Goal: Task Accomplishment & Management: Manage account settings

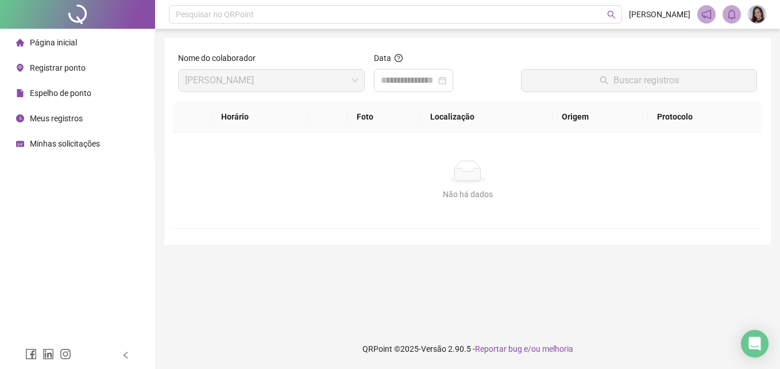
click at [39, 71] on span "Registrar ponto" at bounding box center [58, 67] width 56 height 9
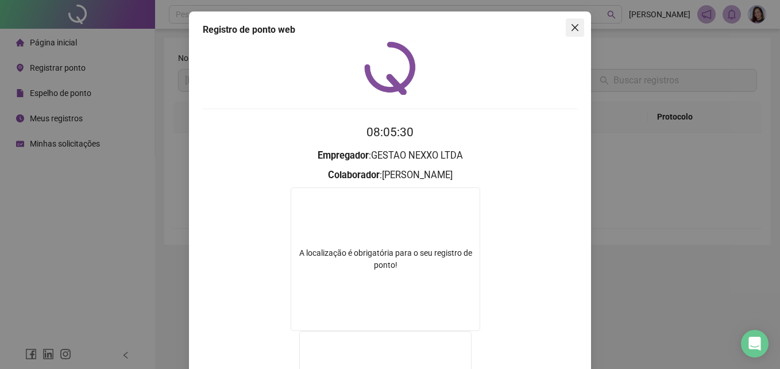
click at [566, 28] on span "Close" at bounding box center [575, 27] width 18 height 9
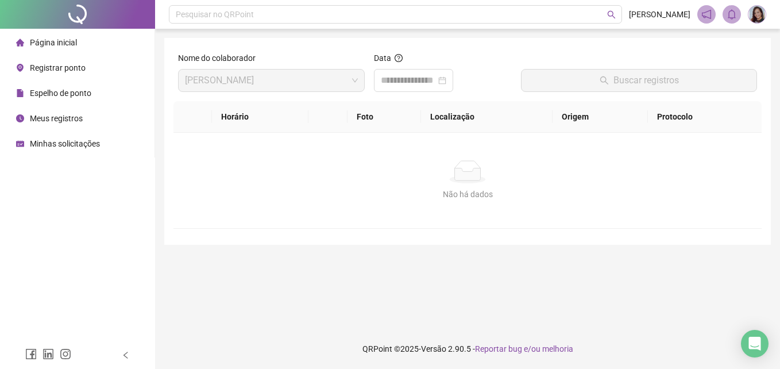
click at [76, 68] on span "Registrar ponto" at bounding box center [58, 67] width 56 height 9
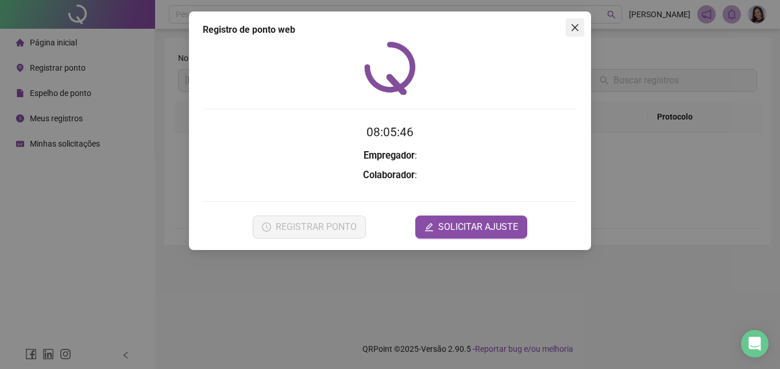
click at [579, 28] on icon "close" at bounding box center [575, 27] width 9 height 9
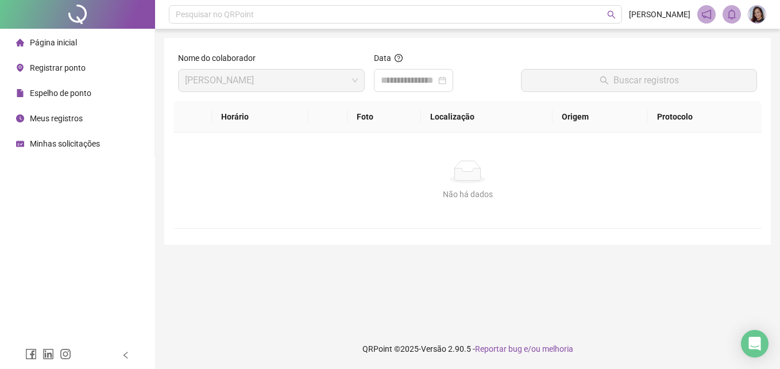
click at [59, 67] on span "Registrar ponto" at bounding box center [58, 67] width 56 height 9
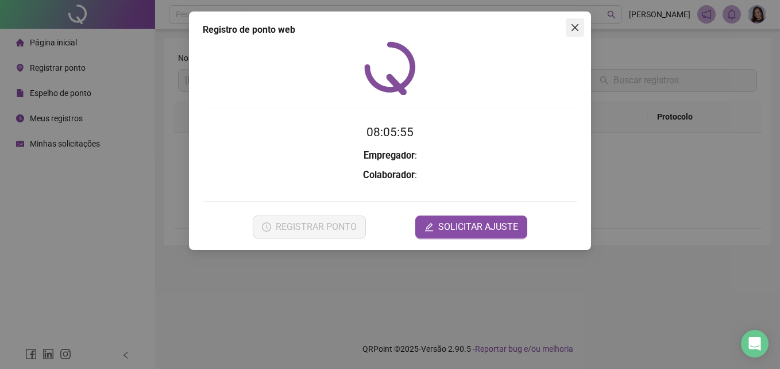
click at [573, 28] on icon "close" at bounding box center [575, 27] width 9 height 9
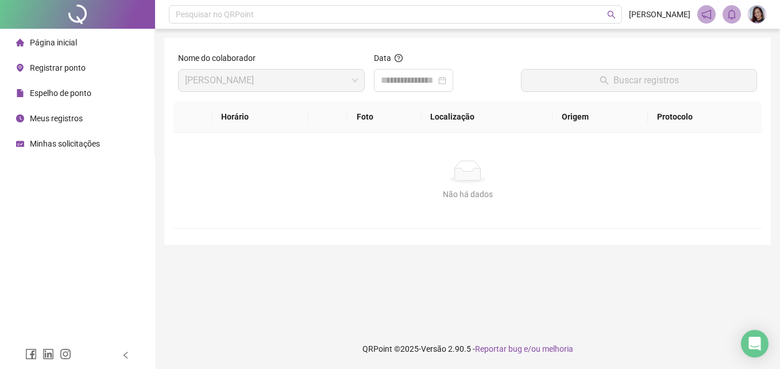
click at [74, 69] on span "Registrar ponto" at bounding box center [58, 67] width 56 height 9
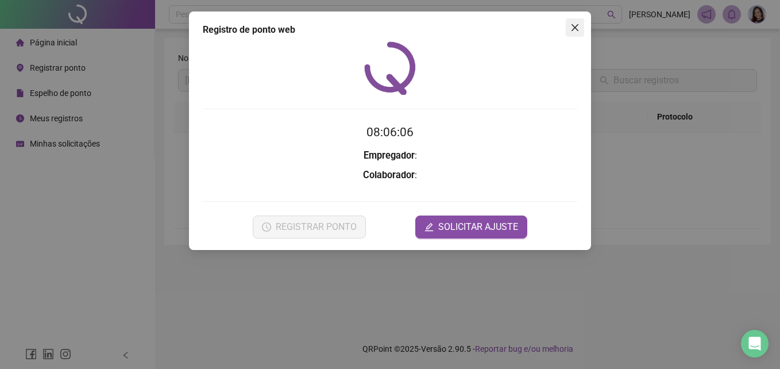
click at [580, 34] on button "Close" at bounding box center [575, 27] width 18 height 18
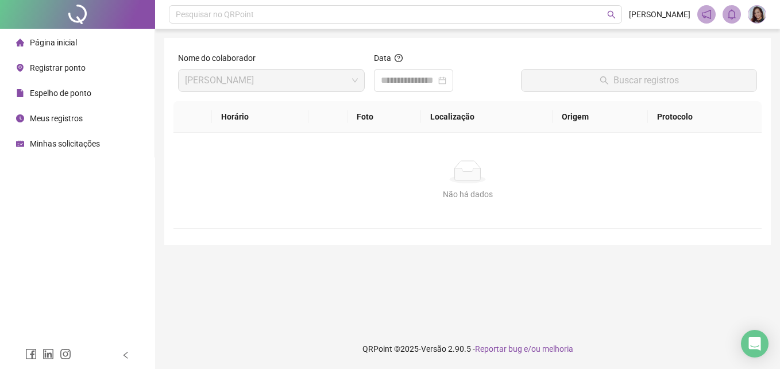
click at [73, 63] on span "Registrar ponto" at bounding box center [58, 67] width 56 height 9
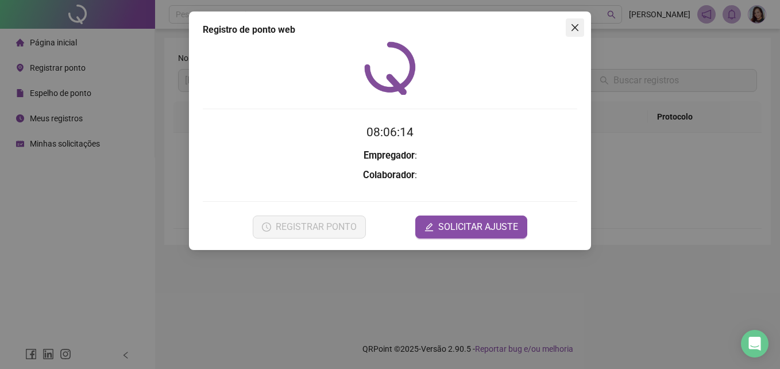
click at [574, 27] on icon "close" at bounding box center [575, 27] width 9 height 9
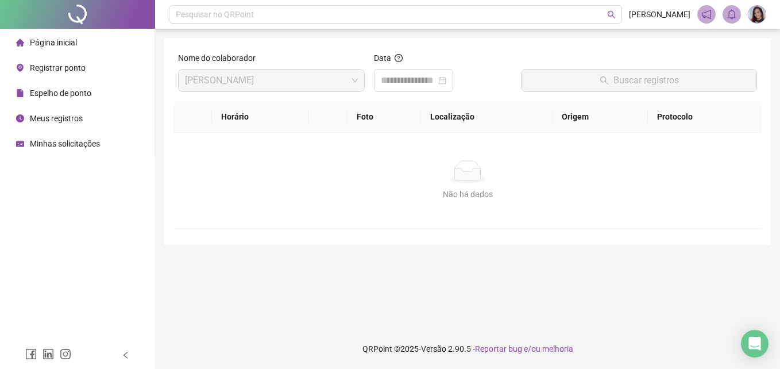
click at [61, 64] on span "Registrar ponto" at bounding box center [58, 67] width 56 height 9
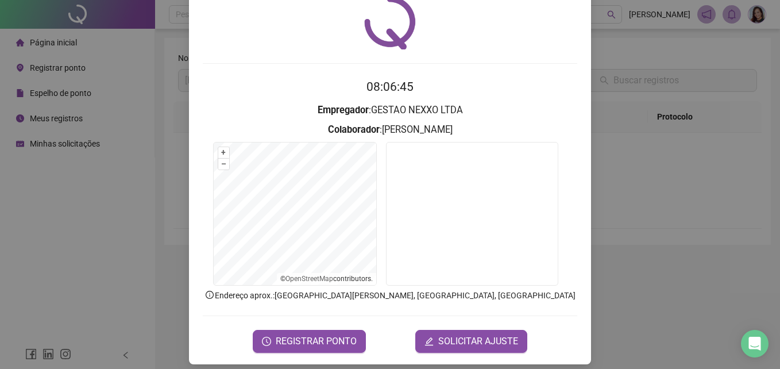
scroll to position [55, 0]
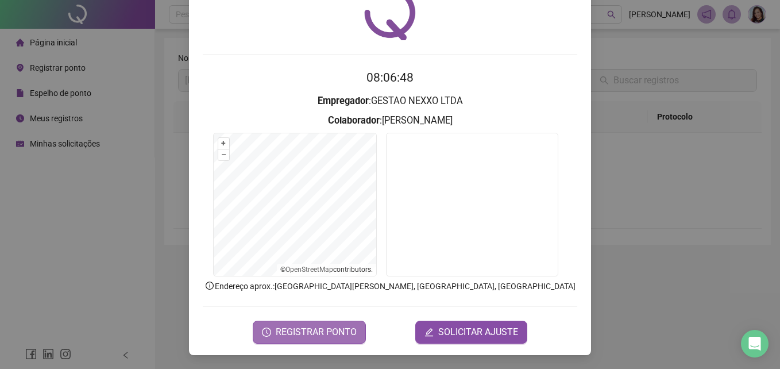
click at [319, 326] on span "REGISTRAR PONTO" at bounding box center [316, 332] width 81 height 14
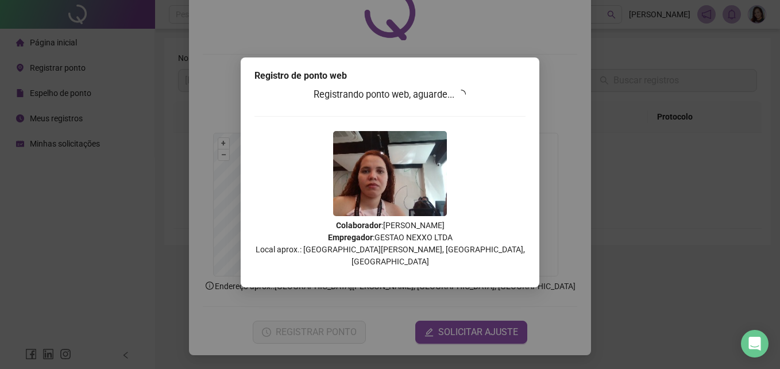
click at [630, 176] on div "Registro de ponto web Registrando ponto web, aguarde... Colaborador : [PERSON_N…" at bounding box center [390, 184] width 780 height 369
click at [521, 187] on div "Registrando ponto web, aguarde... Colaborador : [PERSON_NAME] Empregador : GEST…" at bounding box center [390, 181] width 271 height 188
click at [511, 110] on div "Registrando ponto web, aguarde... Colaborador : [PERSON_NAME] Empregador : GEST…" at bounding box center [390, 181] width 271 height 188
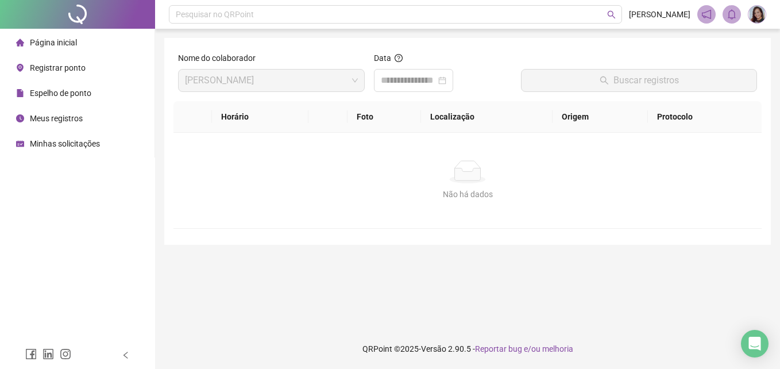
click at [71, 66] on span "Registrar ponto" at bounding box center [58, 67] width 56 height 9
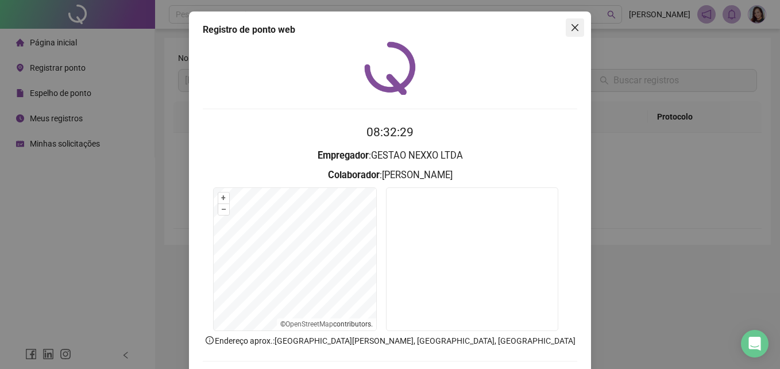
click at [572, 25] on icon "close" at bounding box center [575, 27] width 7 height 7
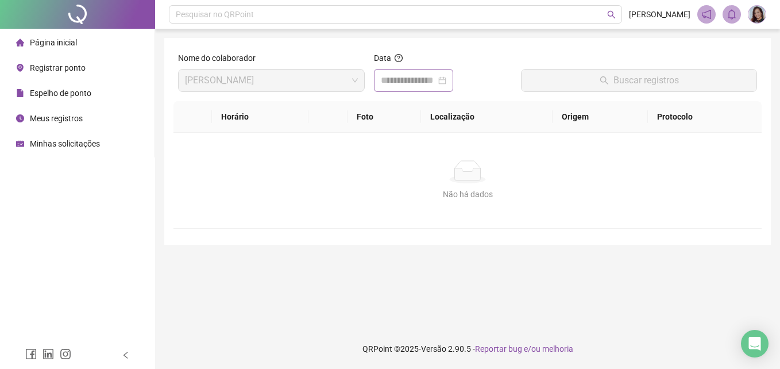
click at [447, 83] on div at bounding box center [414, 81] width 66 height 14
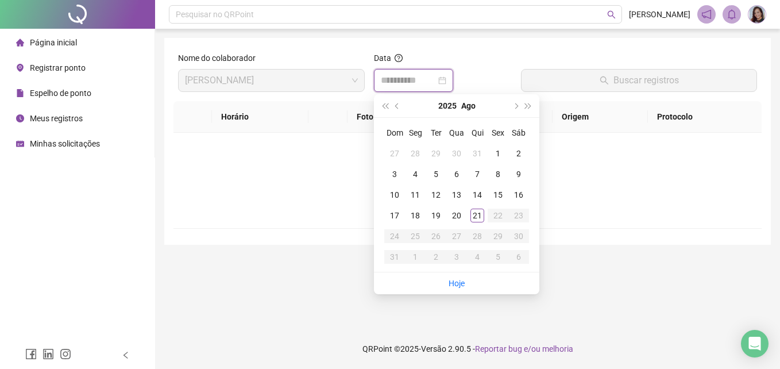
type input "**********"
click at [477, 217] on div "21" at bounding box center [478, 216] width 14 height 14
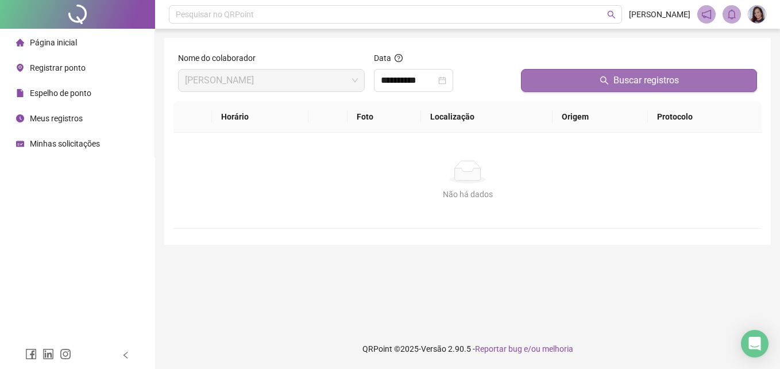
click at [545, 76] on button "Buscar registros" at bounding box center [639, 80] width 236 height 23
click at [545, 79] on button "Buscar registros" at bounding box center [639, 80] width 236 height 23
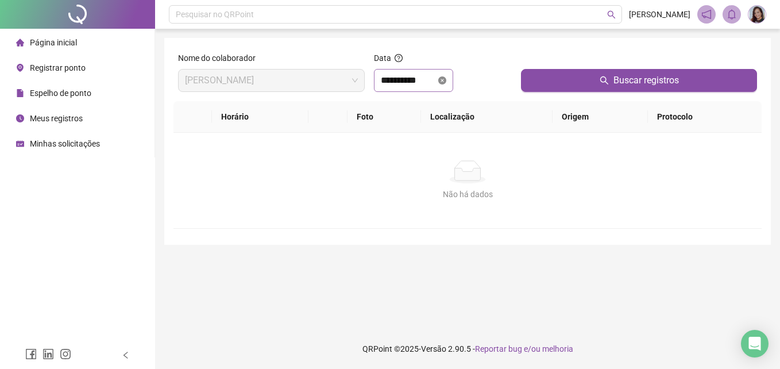
click at [447, 82] on icon "close-circle" at bounding box center [442, 80] width 8 height 8
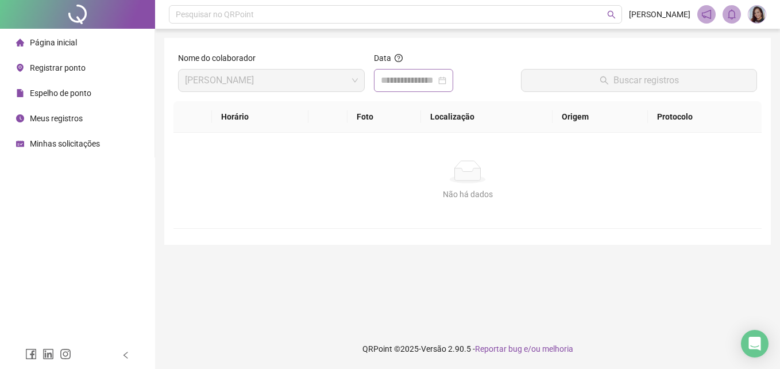
click at [447, 82] on div at bounding box center [414, 81] width 66 height 14
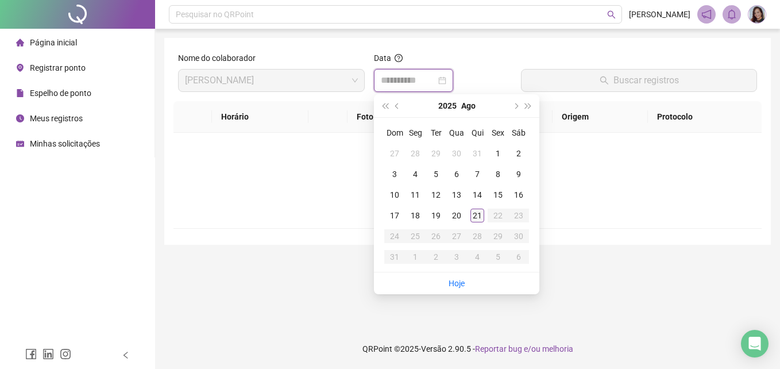
type input "**********"
click at [477, 217] on div "21" at bounding box center [478, 216] width 14 height 14
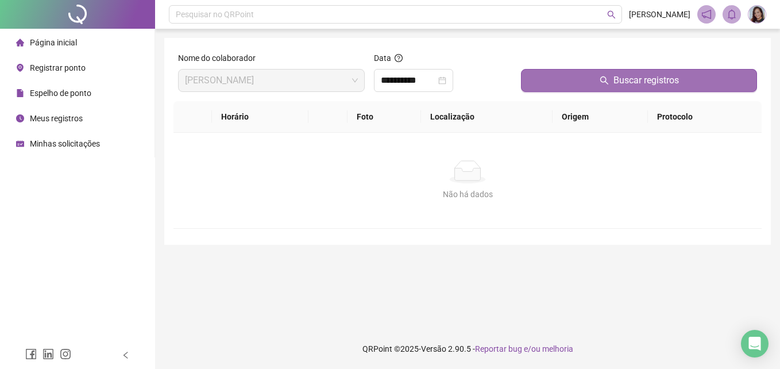
click at [583, 79] on button "Buscar registros" at bounding box center [639, 80] width 236 height 23
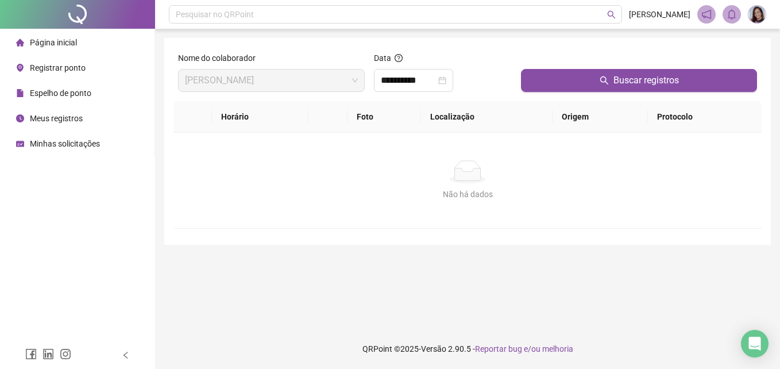
click at [69, 68] on span "Registrar ponto" at bounding box center [58, 67] width 56 height 9
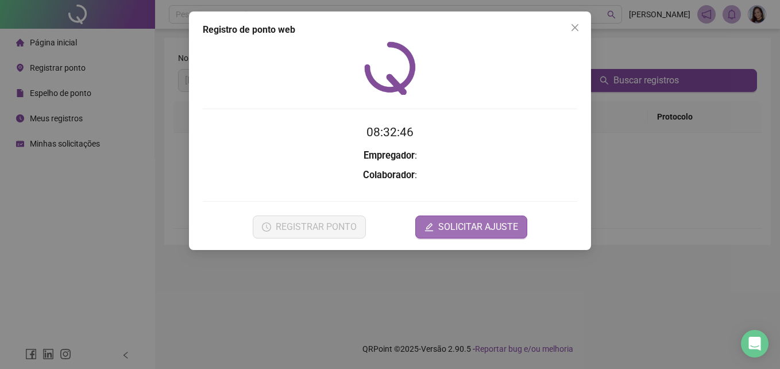
click at [498, 228] on span "SOLICITAR AJUSTE" at bounding box center [478, 227] width 80 height 14
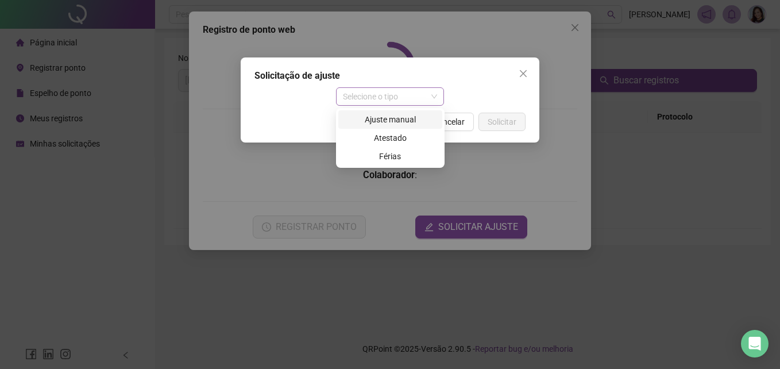
click at [395, 99] on span "Selecione o tipo" at bounding box center [390, 96] width 95 height 17
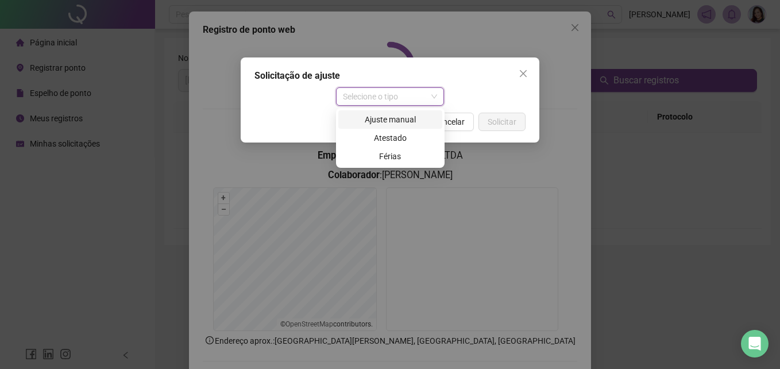
click at [394, 121] on div "Ajuste manual" at bounding box center [390, 119] width 90 height 13
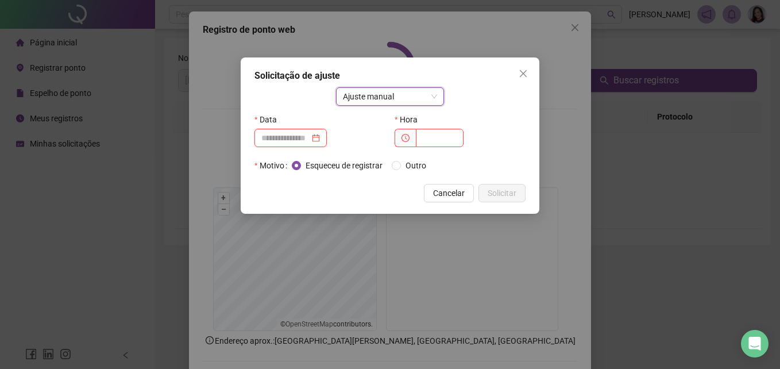
click at [303, 140] on input at bounding box center [285, 138] width 48 height 13
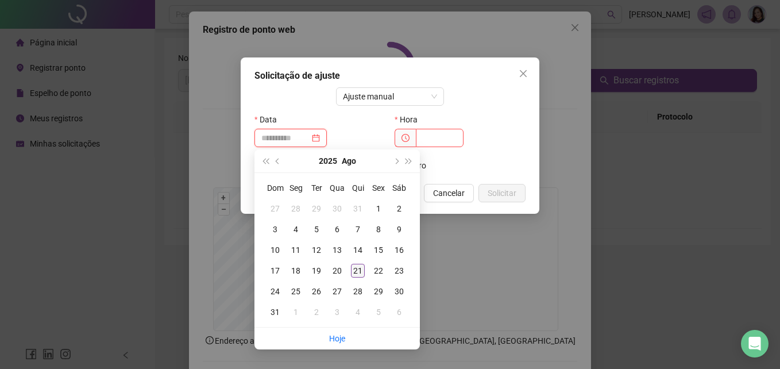
type input "**********"
click at [359, 268] on div "21" at bounding box center [358, 271] width 14 height 14
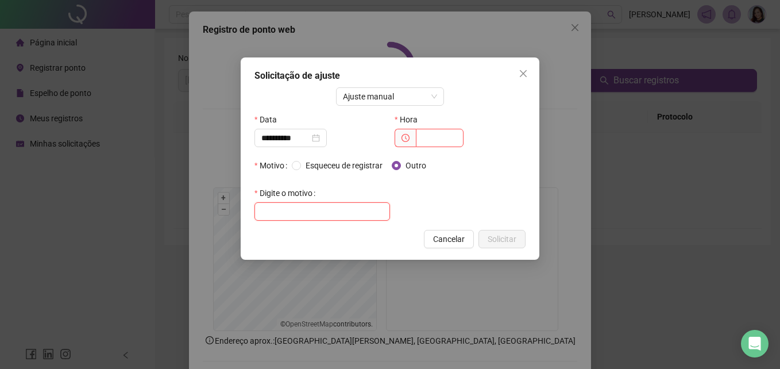
click at [309, 214] on input "text" at bounding box center [323, 211] width 136 height 18
type input "*"
type input "**********"
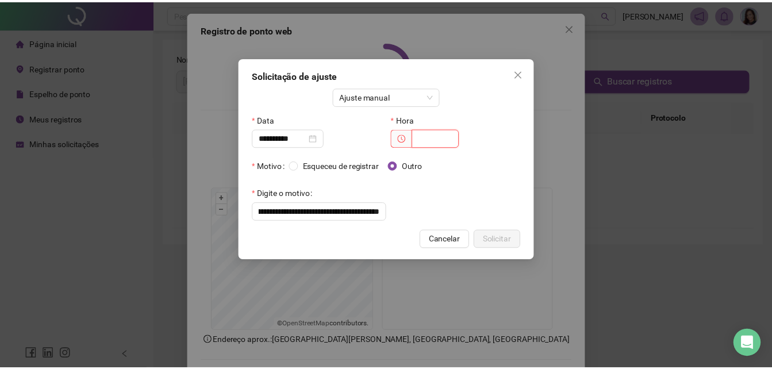
scroll to position [0, 0]
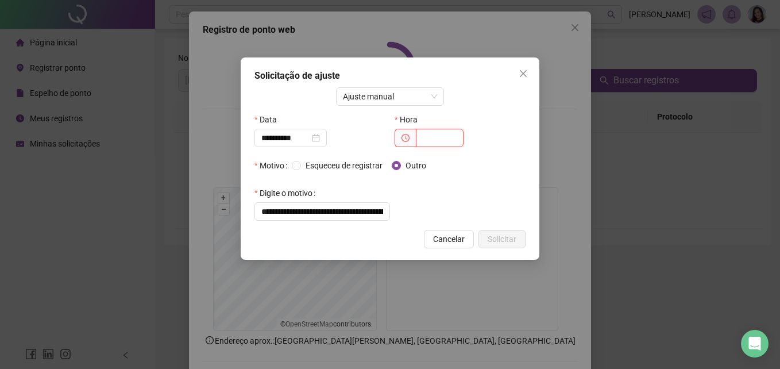
click at [439, 137] on input "text" at bounding box center [440, 138] width 48 height 18
type input "*****"
click at [508, 241] on span "Solicitar" at bounding box center [502, 239] width 29 height 13
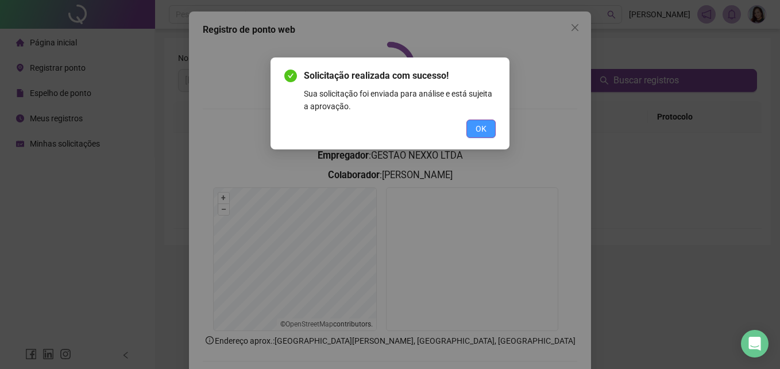
click at [489, 129] on button "OK" at bounding box center [481, 129] width 29 height 18
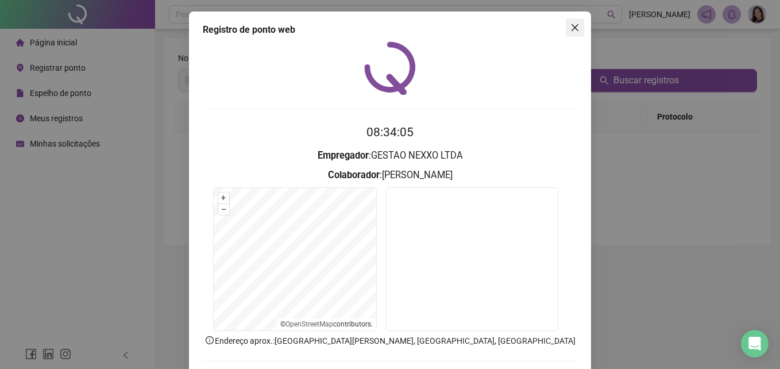
click at [574, 26] on icon "close" at bounding box center [575, 27] width 9 height 9
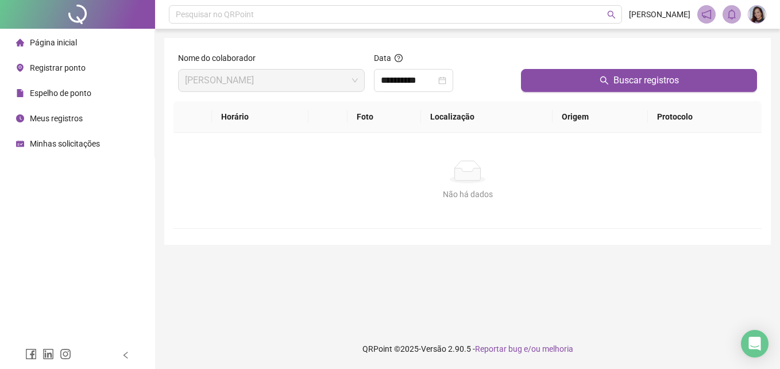
click at [82, 141] on span "Minhas solicitações" at bounding box center [65, 143] width 70 height 9
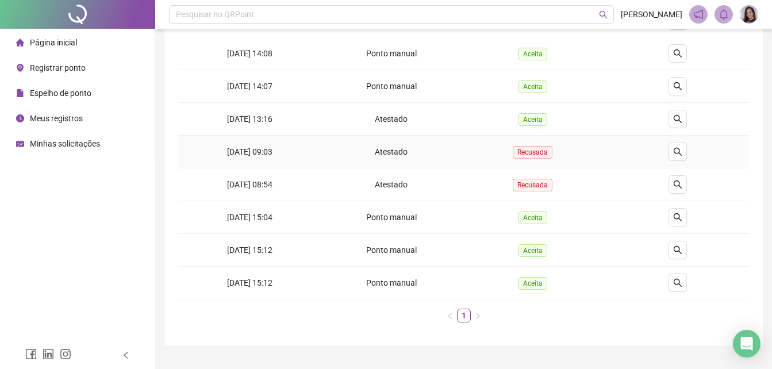
scroll to position [236, 0]
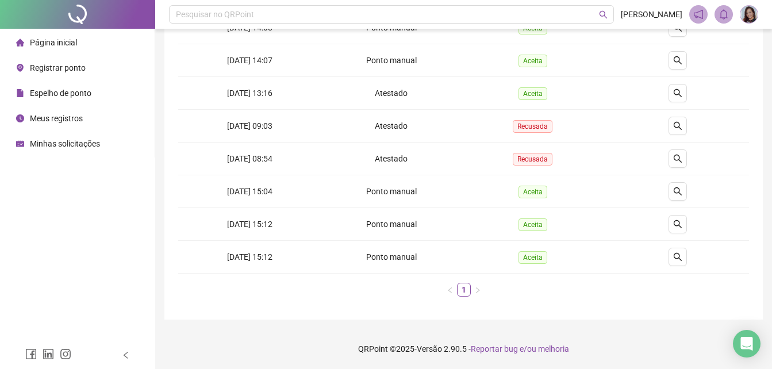
click at [72, 97] on span "Espelho de ponto" at bounding box center [60, 93] width 61 height 9
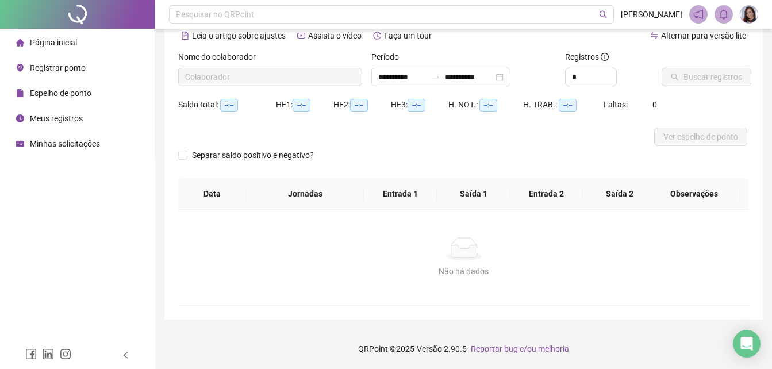
scroll to position [55, 0]
type input "**********"
